Goal: Check status: Check status

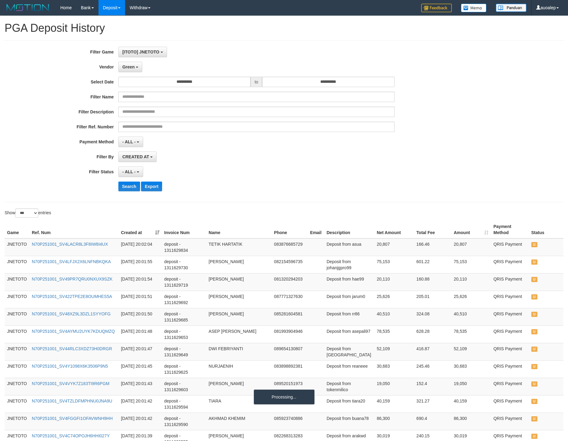
select select "**********"
select select "*"
select select "***"
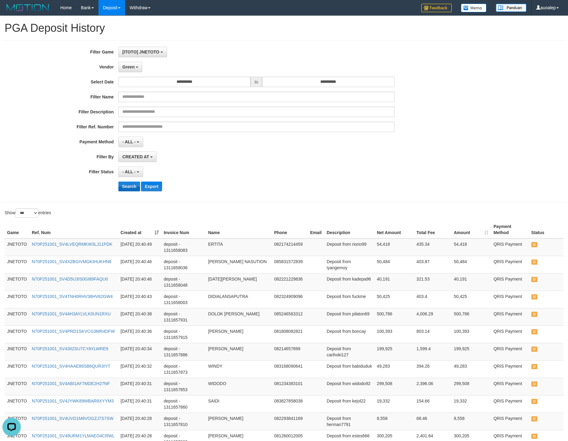
click at [126, 191] on button "Search" at bounding box center [129, 187] width 22 height 10
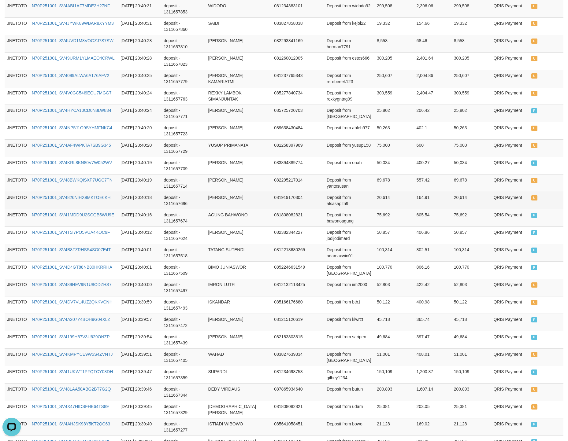
scroll to position [306, 0]
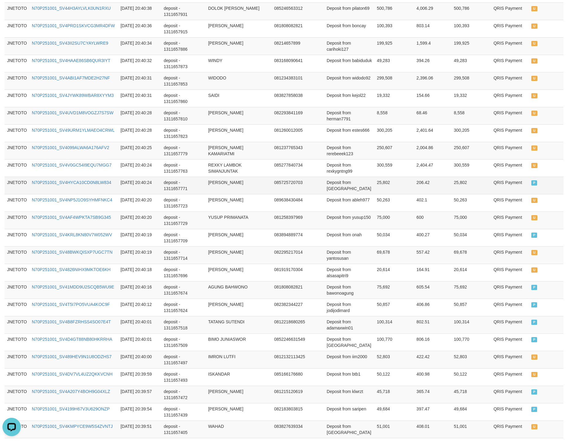
click at [361, 186] on td "Deposit from [GEOGRAPHIC_DATA]" at bounding box center [349, 185] width 50 height 17
copy td "sabik"
click at [361, 186] on td "Deposit from [GEOGRAPHIC_DATA]" at bounding box center [349, 185] width 50 height 17
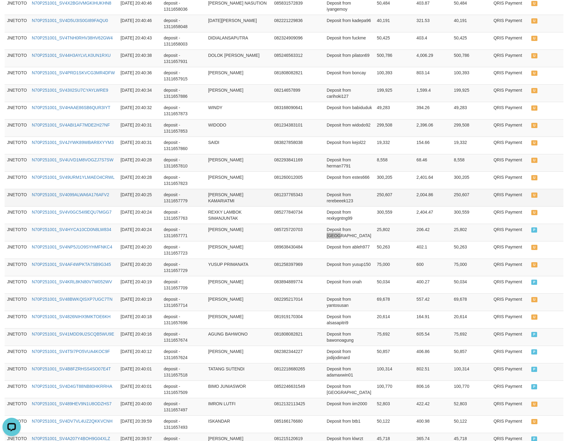
scroll to position [229, 0]
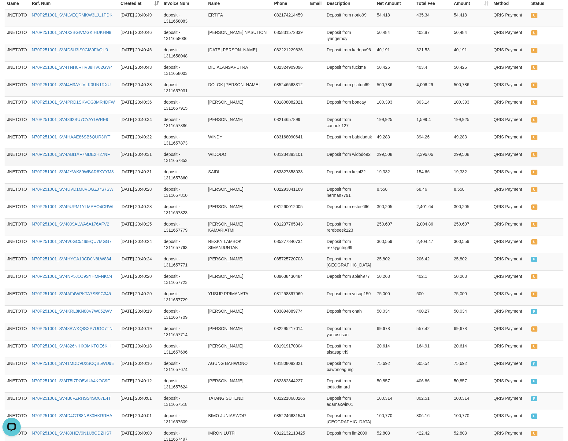
click at [362, 158] on td "Deposit from widodo92" at bounding box center [349, 157] width 50 height 17
copy td "widodo92"
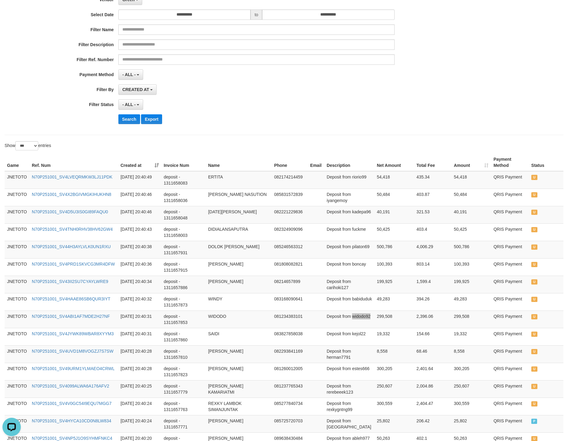
scroll to position [0, 0]
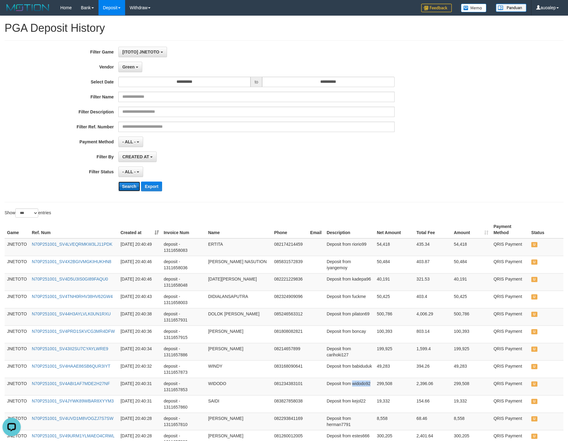
click at [128, 187] on button "Search" at bounding box center [129, 187] width 22 height 10
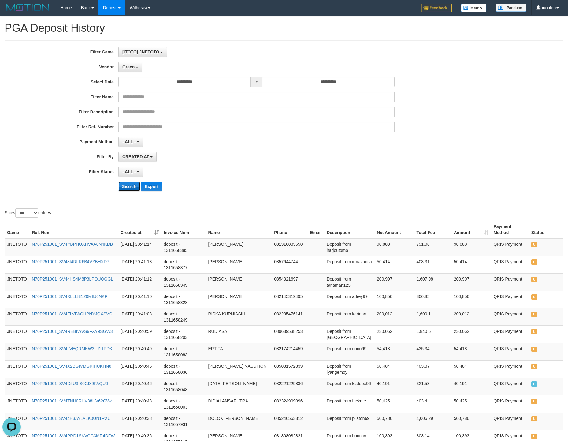
click at [134, 185] on button "Search" at bounding box center [129, 187] width 22 height 10
